Goal: Task Accomplishment & Management: Use online tool/utility

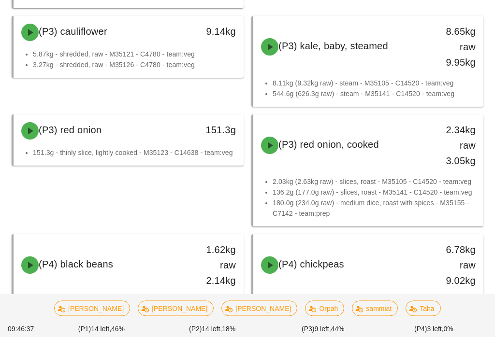
scroll to position [1994, 0]
click at [312, 316] on span "Orpah" at bounding box center [325, 308] width 27 height 14
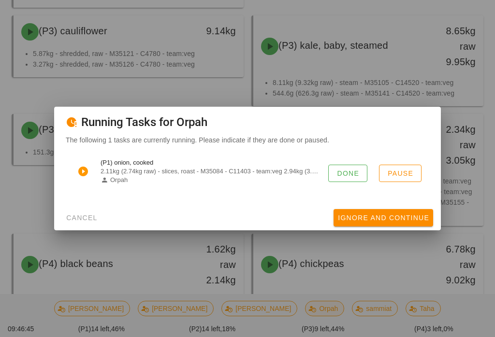
click at [269, 206] on div "The following 1 tasks are currently running. Please indicate if they are done o…" at bounding box center [247, 170] width 386 height 71
click at [373, 221] on span "Ignore And Continue" at bounding box center [383, 218] width 92 height 8
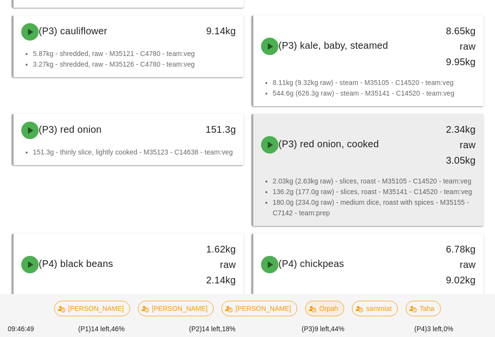
click at [394, 182] on li "2.03kg (2.63kg raw) - slices, roast - M35105 - C14520 - team:veg" at bounding box center [373, 181] width 203 height 11
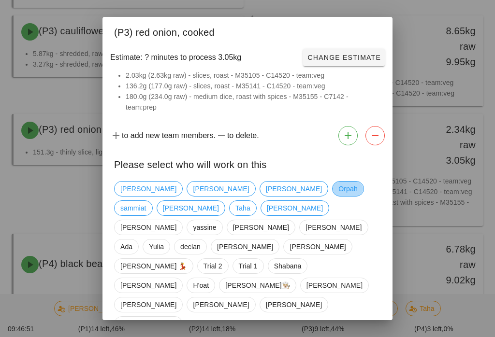
click at [338, 196] on span "Orpah" at bounding box center [347, 189] width 19 height 14
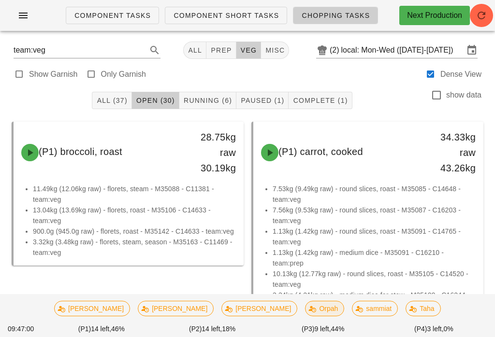
click at [214, 92] on button "Running (6)" at bounding box center [207, 100] width 57 height 17
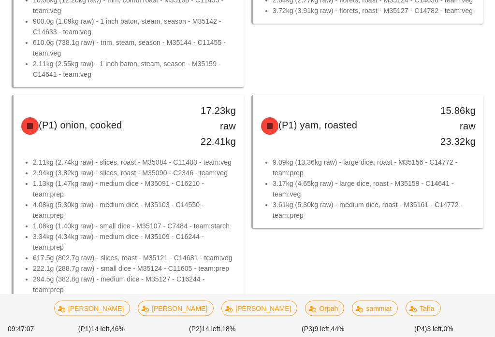
scroll to position [240, 0]
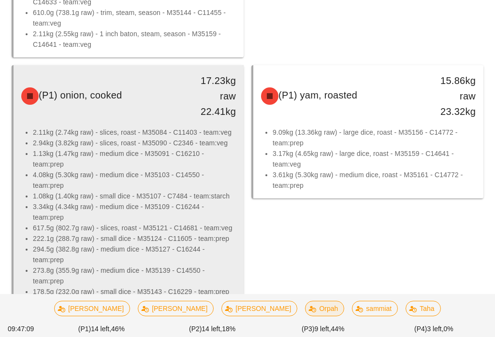
click at [186, 208] on li "3.34kg (4.34kg raw) - medium dice - M35109 - C16244 - team:prep" at bounding box center [134, 211] width 203 height 21
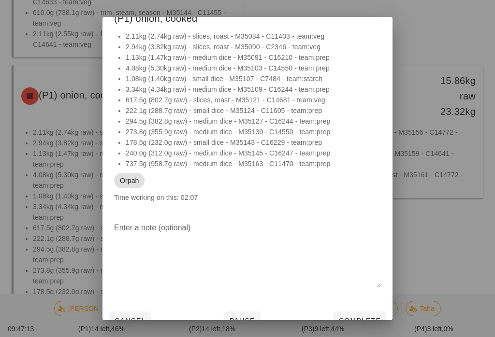
scroll to position [14, 0]
click at [133, 327] on button "Cancel" at bounding box center [130, 321] width 40 height 17
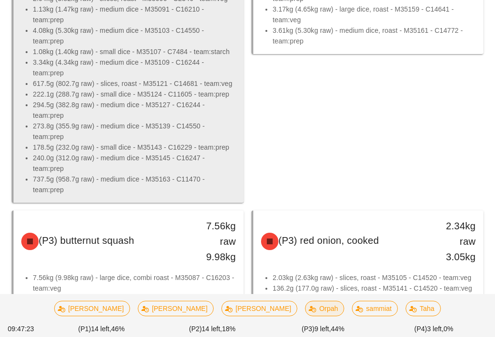
scroll to position [425, 0]
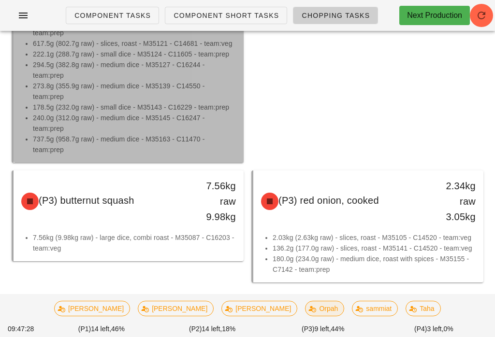
click at [162, 99] on li "273.8g (355.9g raw) - medium dice - M35139 - C14550 - team:prep" at bounding box center [134, 91] width 203 height 21
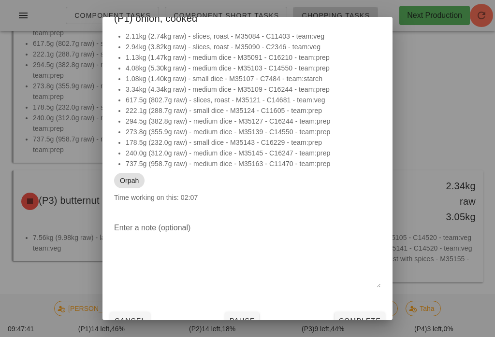
scroll to position [14, 0]
click at [246, 315] on button "Pause" at bounding box center [242, 321] width 34 height 17
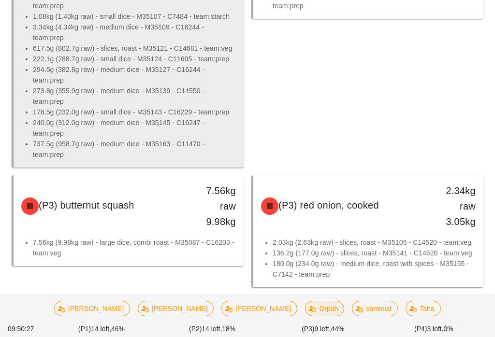
scroll to position [425, 0]
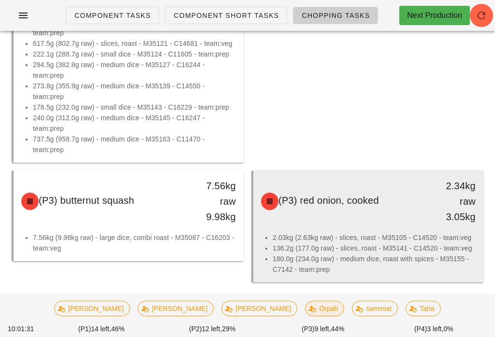
click at [372, 232] on li "2.03kg (2.63kg raw) - slices, roast - M35105 - C14520 - team:veg" at bounding box center [373, 237] width 203 height 11
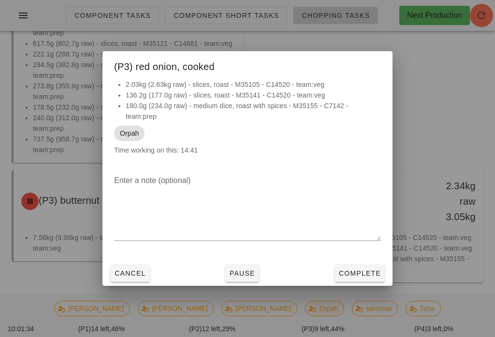
click at [245, 282] on button "Pause" at bounding box center [242, 273] width 34 height 17
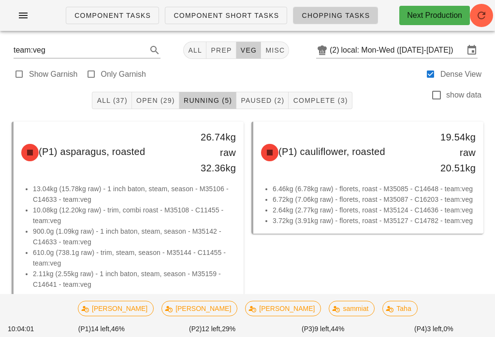
click at [157, 100] on span "Open (29)" at bounding box center [155, 101] width 39 height 8
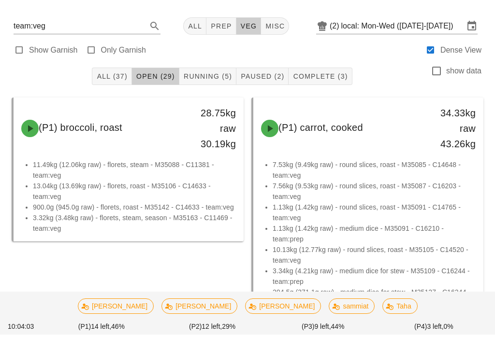
scroll to position [43, 0]
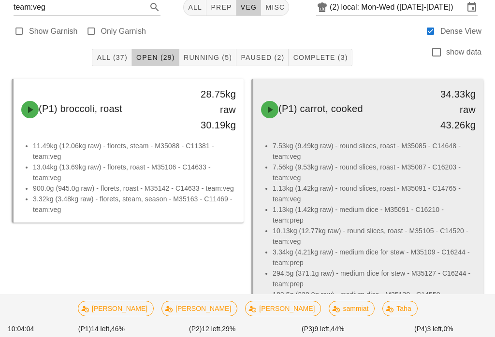
click at [380, 205] on li "1.13kg (1.42kg raw) - medium dice - M35091 - C16210 - team:prep" at bounding box center [373, 214] width 203 height 21
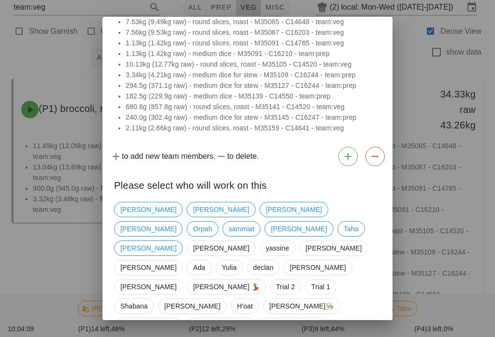
scroll to position [53, 0]
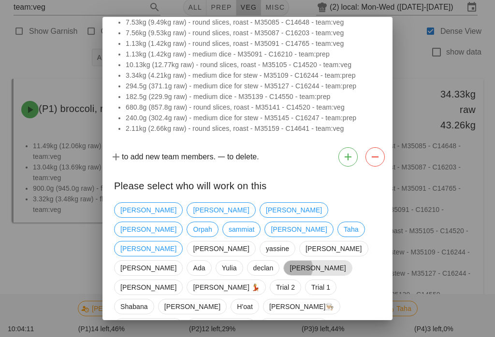
click at [289, 261] on span "[PERSON_NAME]" at bounding box center [317, 268] width 56 height 14
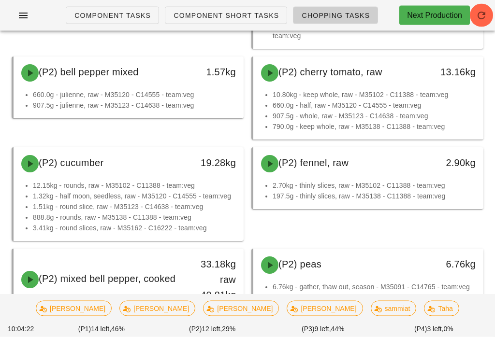
scroll to position [802, 0]
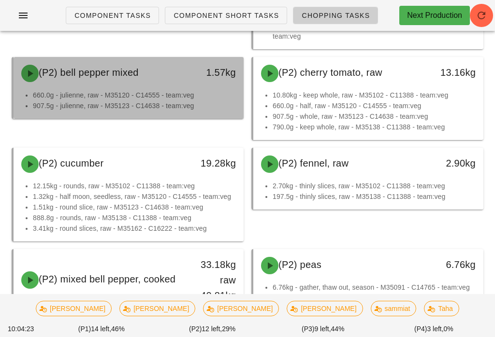
click at [167, 84] on div "(P2) bell pepper mixed" at bounding box center [100, 73] width 170 height 29
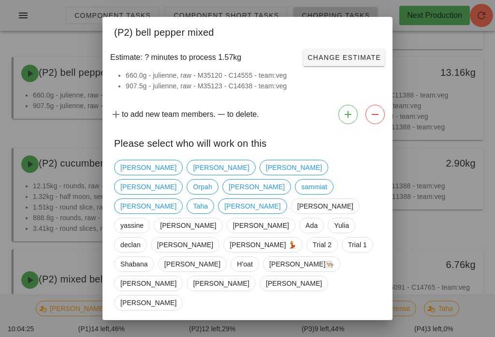
click at [277, 156] on div "Please select who will work on this" at bounding box center [247, 142] width 290 height 28
click at [212, 186] on span "Orpah" at bounding box center [202, 187] width 19 height 14
click at [350, 333] on span "Confirm Start" at bounding box center [348, 337] width 63 height 8
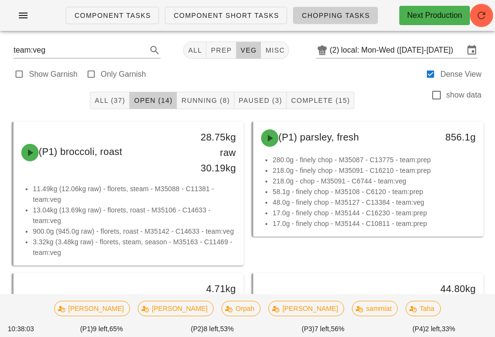
click at [209, 83] on div "Show Garnish Only Garnish Dense View" at bounding box center [247, 73] width 483 height 23
click at [216, 95] on button "Running (8)" at bounding box center [205, 100] width 57 height 17
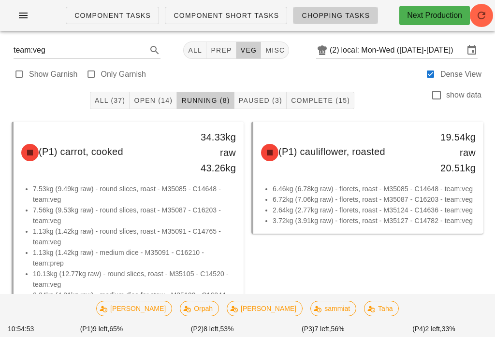
click at [162, 97] on span "Open (14)" at bounding box center [152, 101] width 39 height 8
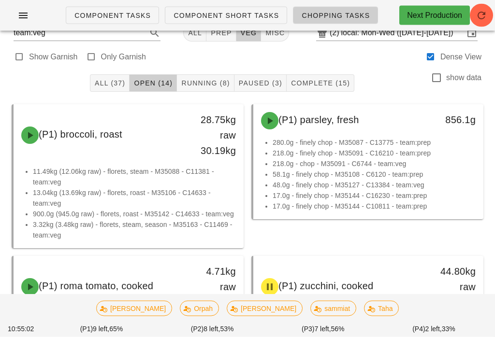
scroll to position [17, 0]
click at [212, 84] on span "Running (8)" at bounding box center [205, 83] width 49 height 8
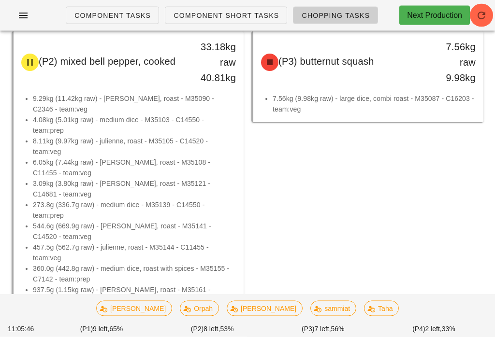
scroll to position [691, 0]
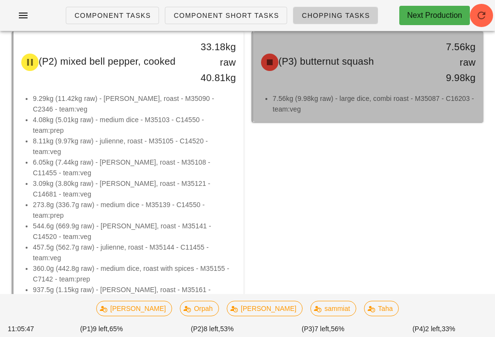
click at [316, 90] on div "(P3) butternut squash 7.56kg raw 9.98kg" at bounding box center [368, 62] width 226 height 58
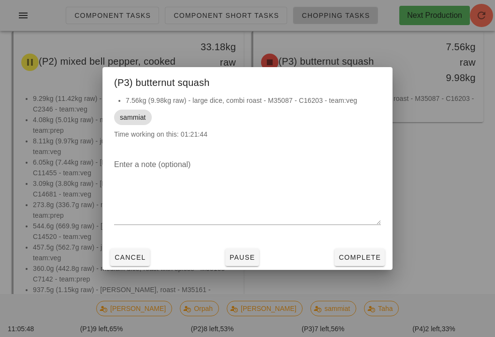
click at [374, 259] on button "Complete" at bounding box center [359, 257] width 50 height 17
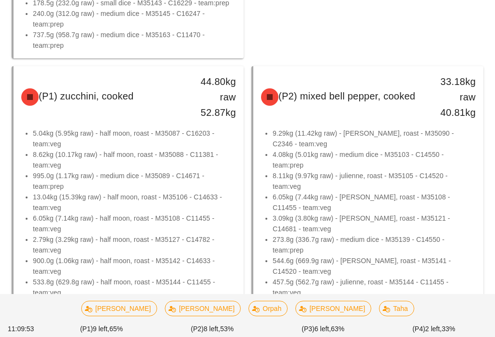
scroll to position [706, 0]
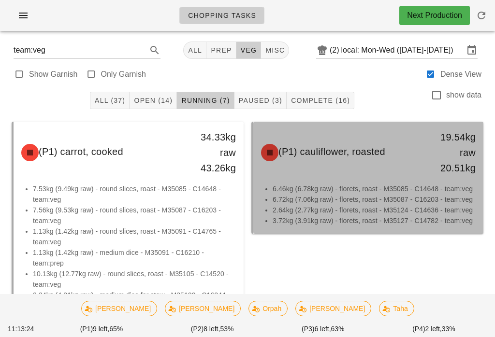
click at [350, 186] on li "6.46kg (6.78kg raw) - florets, roast - M35085 - C14648 - team:veg" at bounding box center [373, 189] width 203 height 11
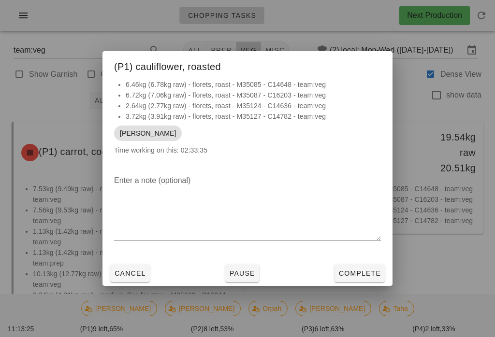
click at [356, 281] on button "Complete" at bounding box center [359, 273] width 50 height 17
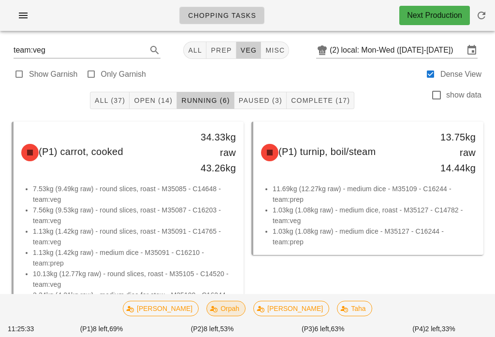
click at [229, 309] on span "Orpah" at bounding box center [226, 308] width 27 height 14
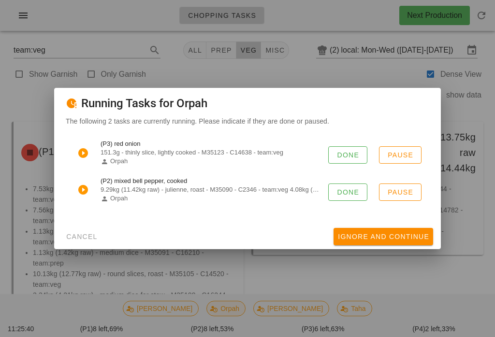
click at [409, 186] on button "Pause" at bounding box center [400, 192] width 43 height 17
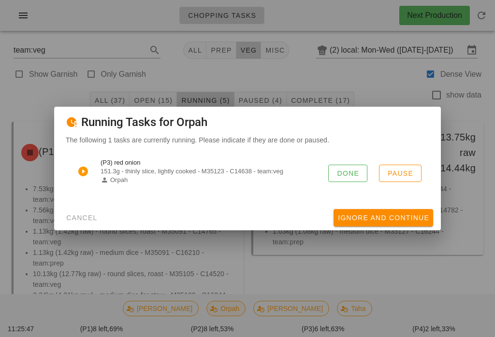
click at [400, 176] on span "Pause" at bounding box center [400, 174] width 26 height 8
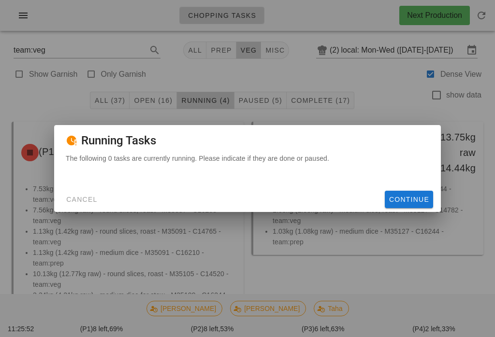
click at [84, 206] on button "Cancel" at bounding box center [82, 199] width 40 height 17
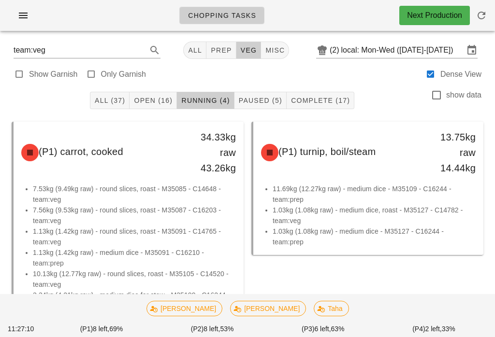
click at [107, 97] on span "All (37)" at bounding box center [109, 101] width 31 height 8
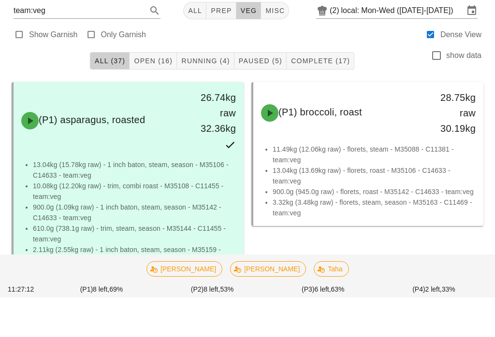
scroll to position [66, 0]
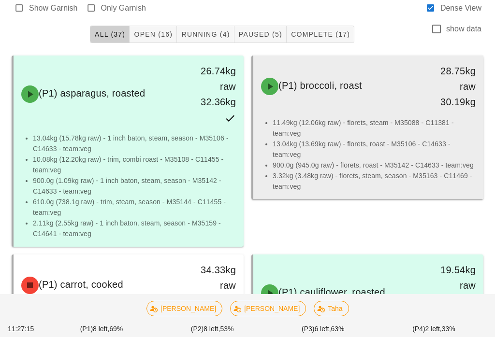
click at [361, 132] on li "11.49kg (12.06kg raw) - florets, steam - M35088 - C11381 - team:veg" at bounding box center [373, 127] width 203 height 21
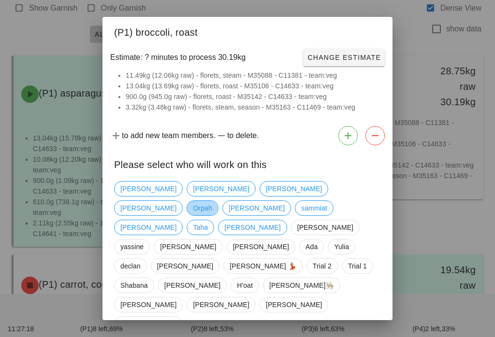
click at [212, 201] on span "Orpah" at bounding box center [202, 208] width 19 height 14
